Goal: Check status

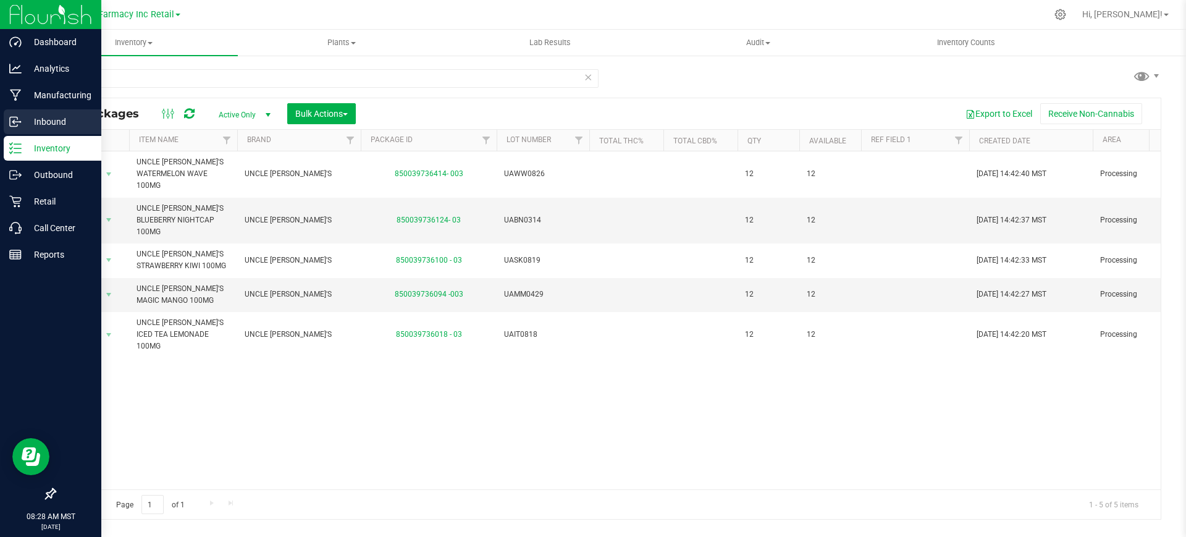
click at [37, 117] on p "Inbound" at bounding box center [59, 121] width 74 height 15
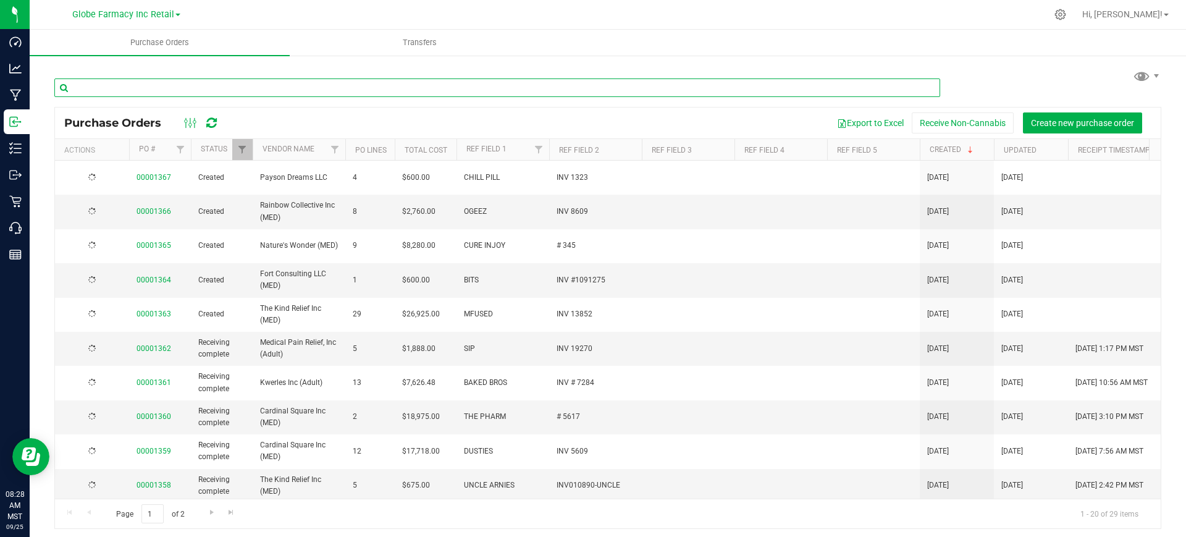
click at [199, 80] on input "text" at bounding box center [497, 87] width 886 height 19
type input "mfused"
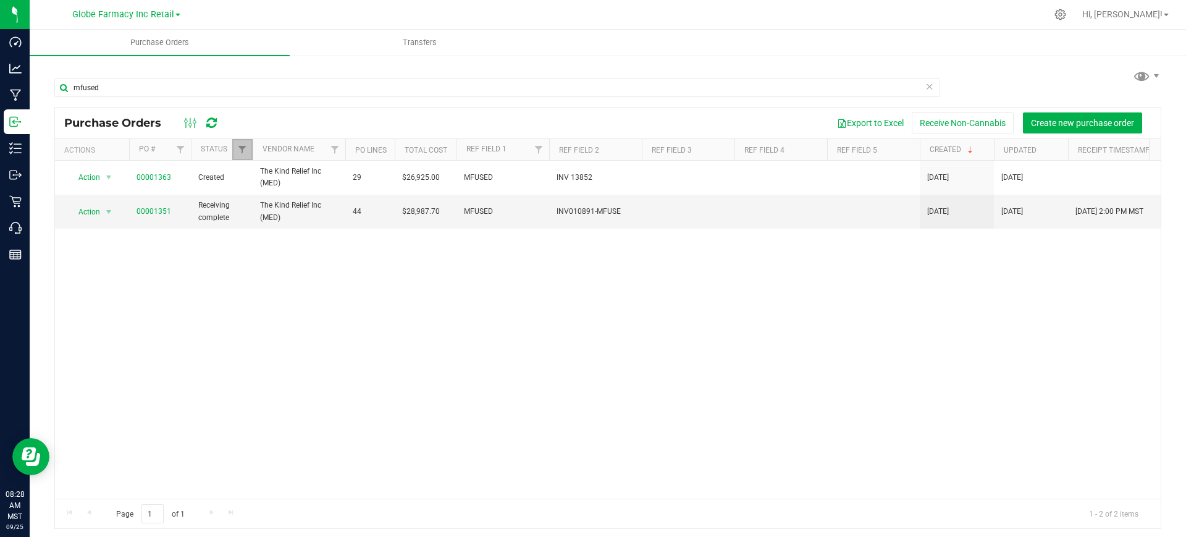
click at [245, 141] on link "Filter" at bounding box center [242, 149] width 20 height 21
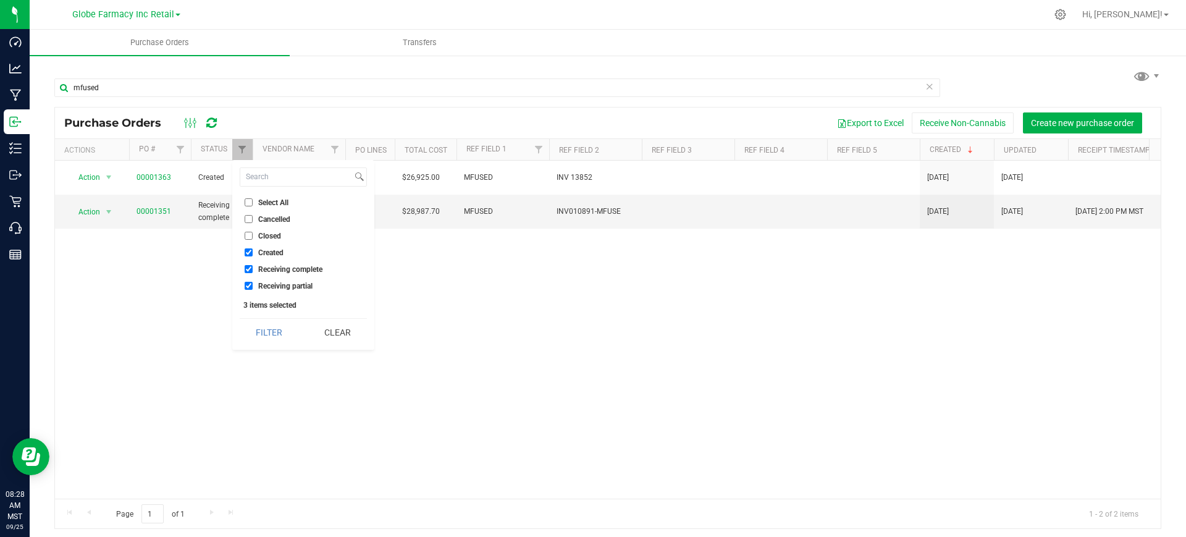
click at [268, 235] on span "Closed" at bounding box center [269, 235] width 23 height 7
click at [253, 235] on input "Closed" at bounding box center [249, 236] width 8 height 8
checkbox input "true"
click at [277, 321] on button "Filter" at bounding box center [269, 332] width 59 height 27
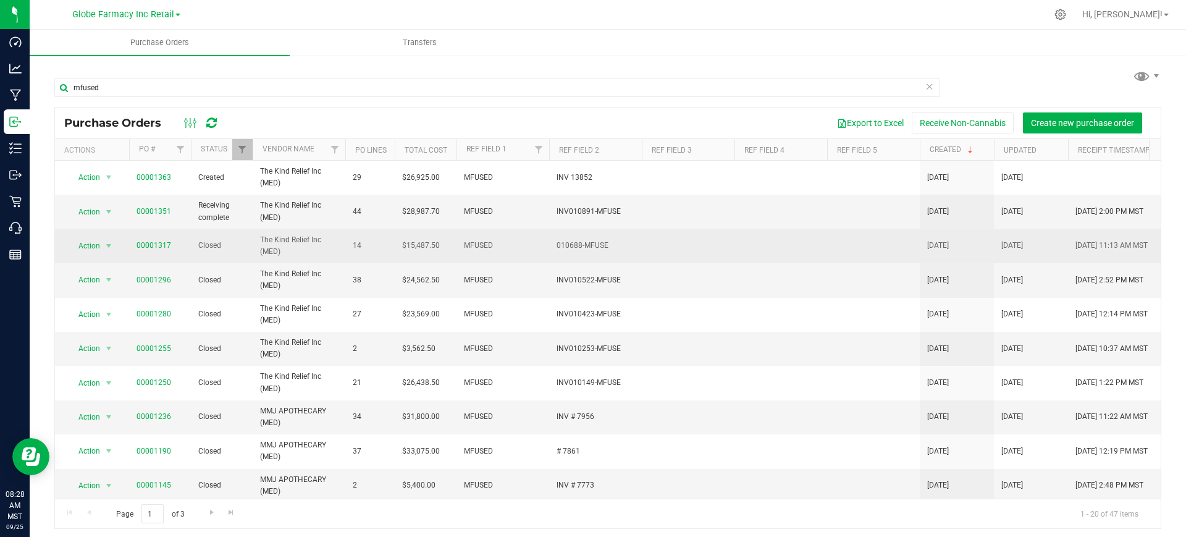
click at [153, 240] on span "00001317" at bounding box center [154, 246] width 35 height 12
click at [156, 245] on link "00001317" at bounding box center [154, 245] width 35 height 9
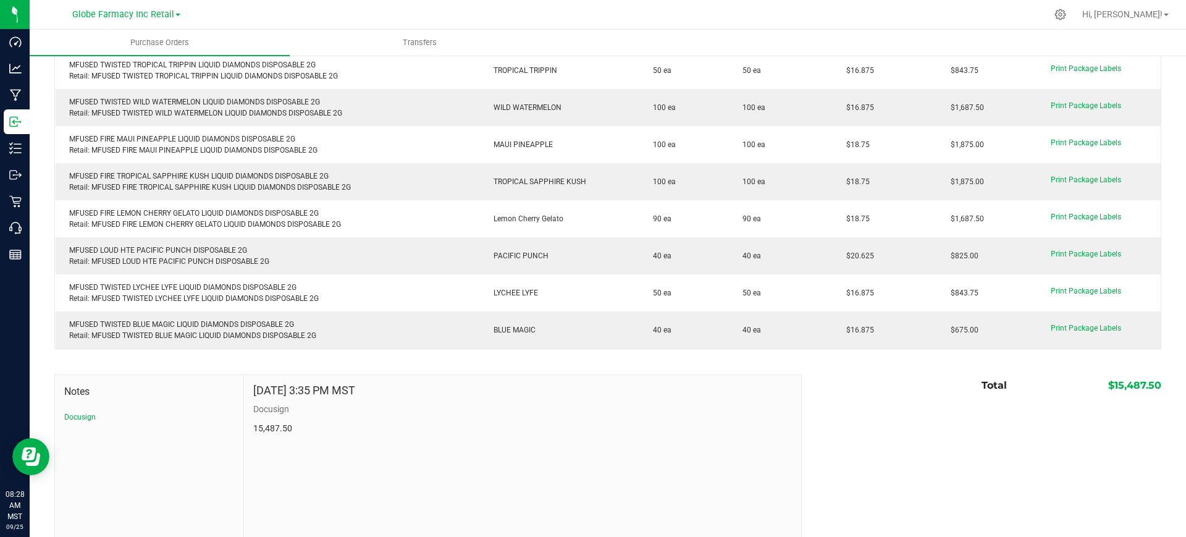
scroll to position [431, 0]
